Goal: Transaction & Acquisition: Download file/media

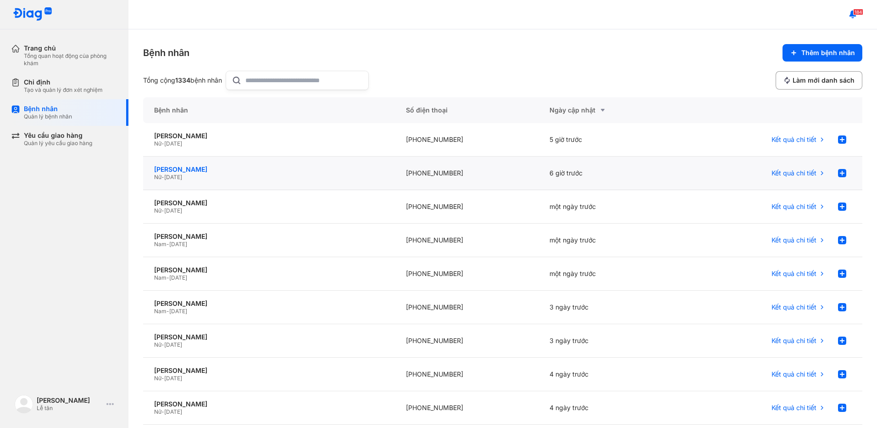
click at [197, 172] on div "NGUYỄN THU THỦY" at bounding box center [269, 169] width 230 height 8
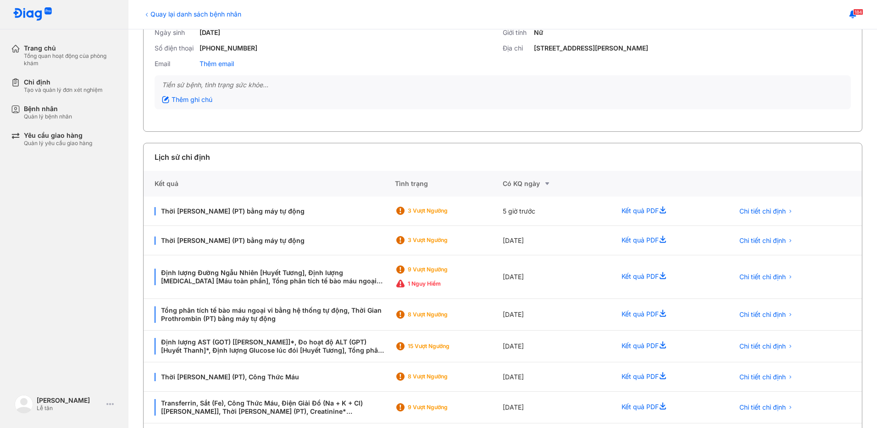
scroll to position [46, 0]
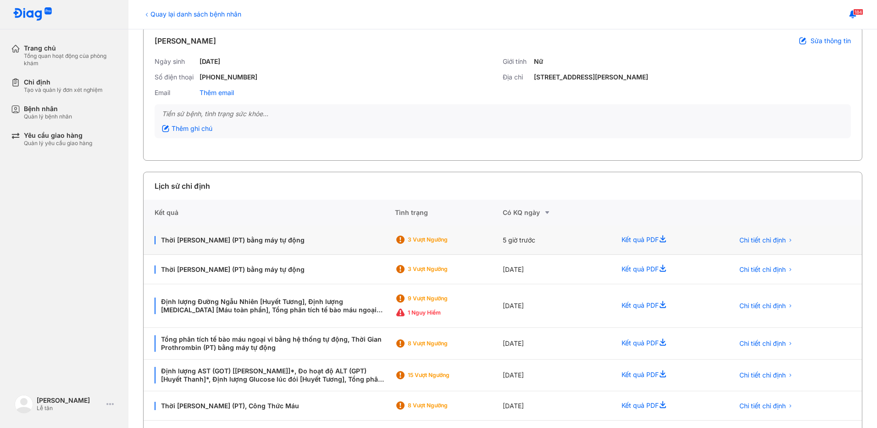
click at [624, 238] on div "Kết quả PDF" at bounding box center [667, 239] width 112 height 29
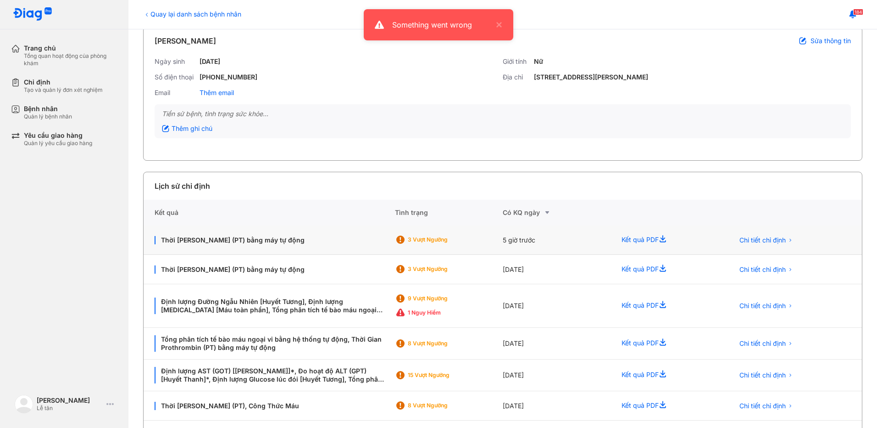
click at [479, 251] on div "3 Vượt ngưỡng" at bounding box center [449, 239] width 108 height 29
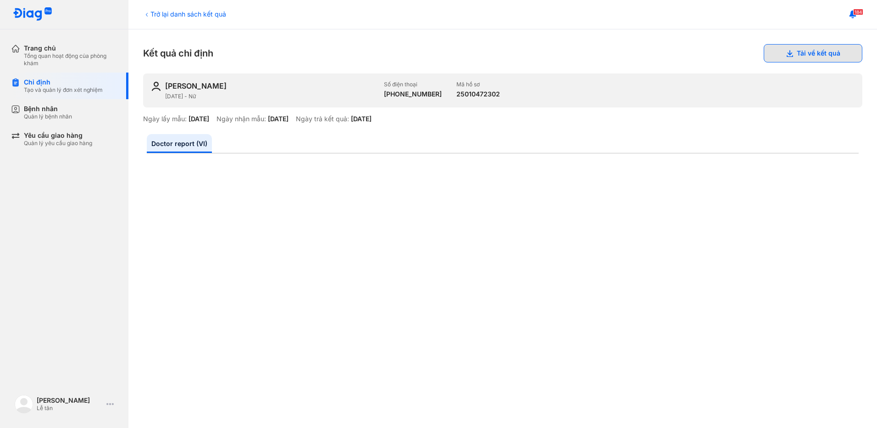
click at [811, 59] on button "Tải về kết quả" at bounding box center [813, 53] width 99 height 18
click at [45, 103] on div "Bệnh nhân Quản lý bệnh nhân" at bounding box center [69, 112] width 117 height 27
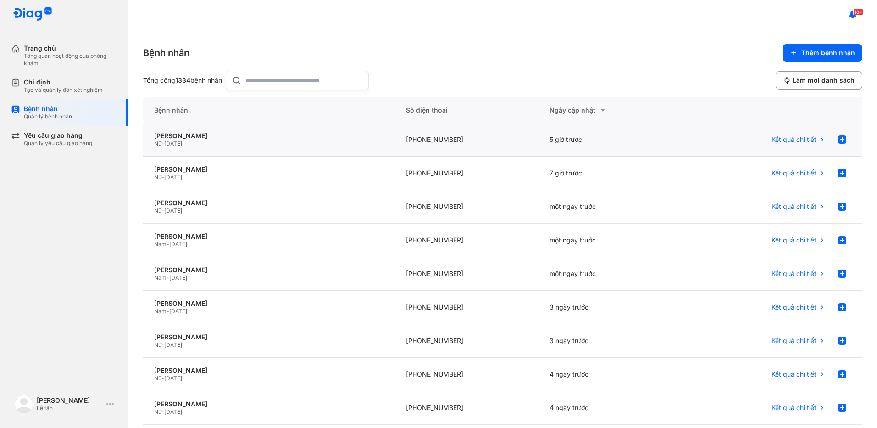
click at [539, 136] on div "5 giờ trước" at bounding box center [611, 139] width 144 height 33
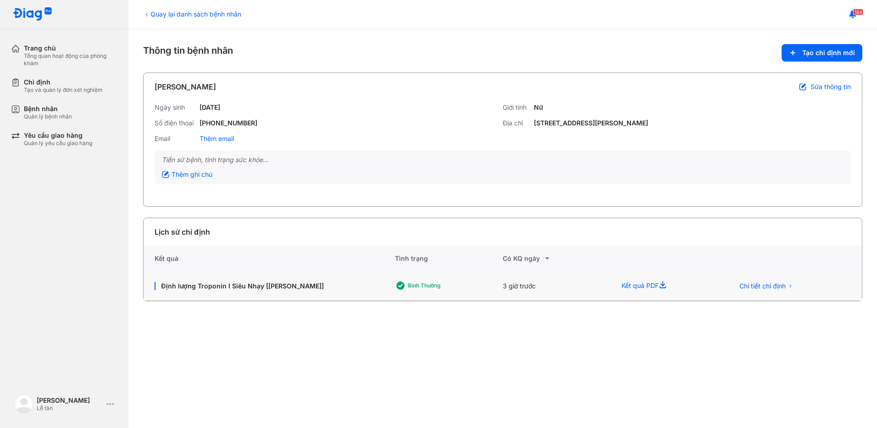
click at [663, 286] on icon at bounding box center [664, 285] width 11 height 11
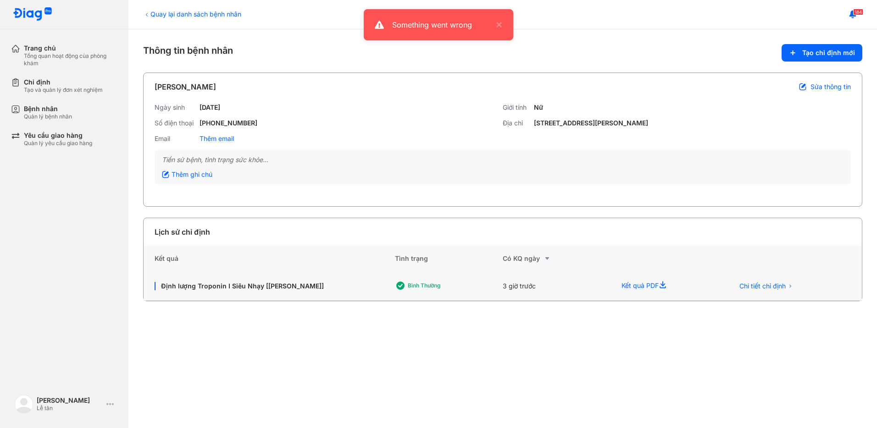
click at [435, 290] on div "Bình thường" at bounding box center [440, 286] width 90 height 14
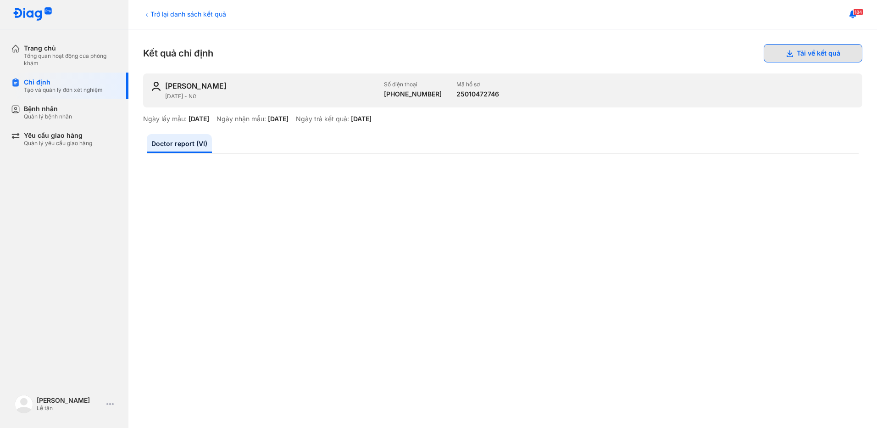
click at [795, 48] on button "Tải về kết quả" at bounding box center [813, 53] width 99 height 18
